Goal: Find specific page/section: Find specific page/section

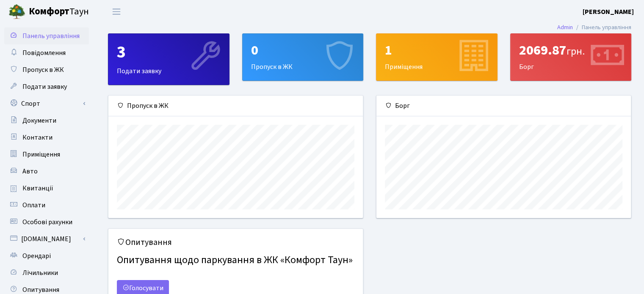
scroll to position [122, 254]
click at [117, 9] on span "Переключити навігацію" at bounding box center [116, 12] width 13 height 10
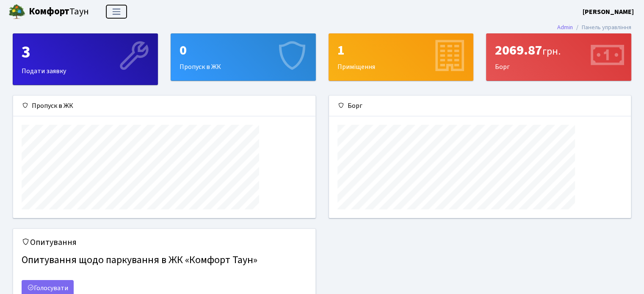
scroll to position [122, 302]
click at [117, 9] on span "Переключити навігацію" at bounding box center [116, 12] width 13 height 10
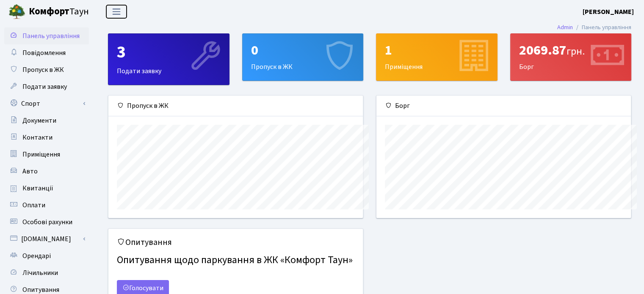
scroll to position [423009, 422876]
click at [42, 133] on span "Контакти" at bounding box center [37, 137] width 30 height 9
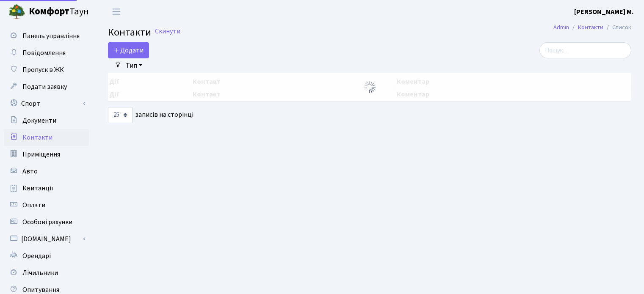
select select "25"
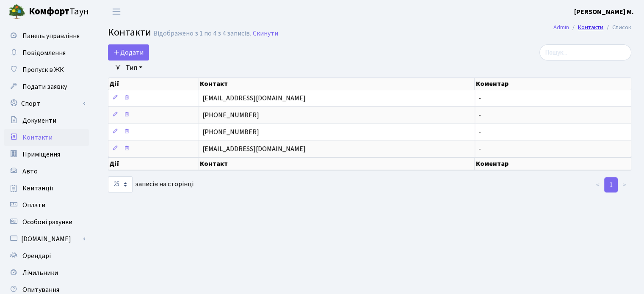
click at [581, 28] on link "Контакти" at bounding box center [590, 27] width 25 height 9
select select "25"
click at [51, 67] on span "Пропуск в ЖК" at bounding box center [42, 69] width 41 height 9
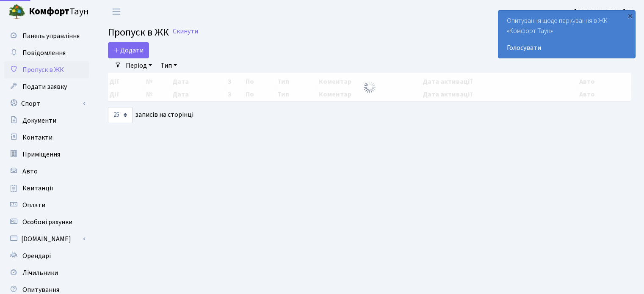
select select "25"
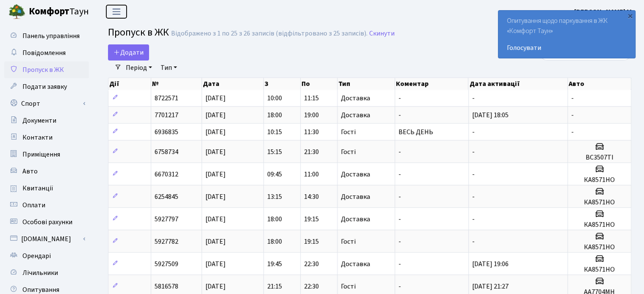
click at [116, 11] on span "Переключити навігацію" at bounding box center [116, 12] width 13 height 10
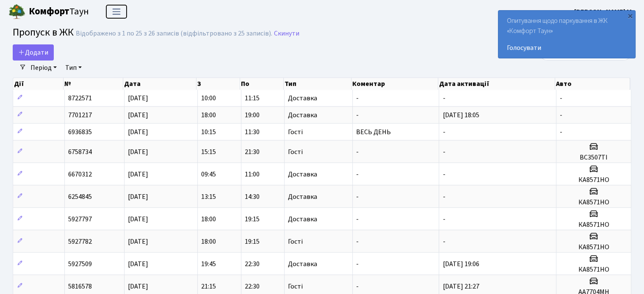
click at [118, 10] on span "Переключити навігацію" at bounding box center [116, 12] width 13 height 10
